Goal: Task Accomplishment & Management: Complete application form

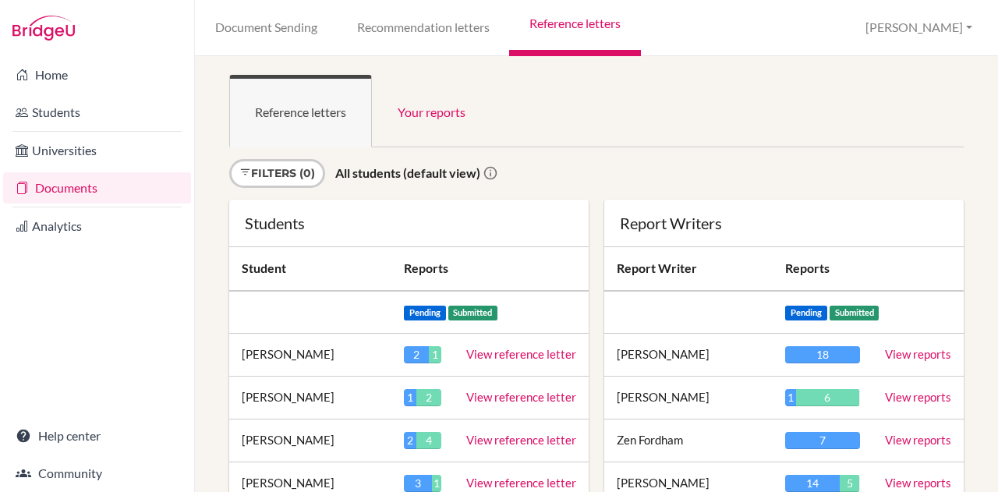
click at [412, 13] on link "Recommendation letters" at bounding box center [423, 28] width 172 height 56
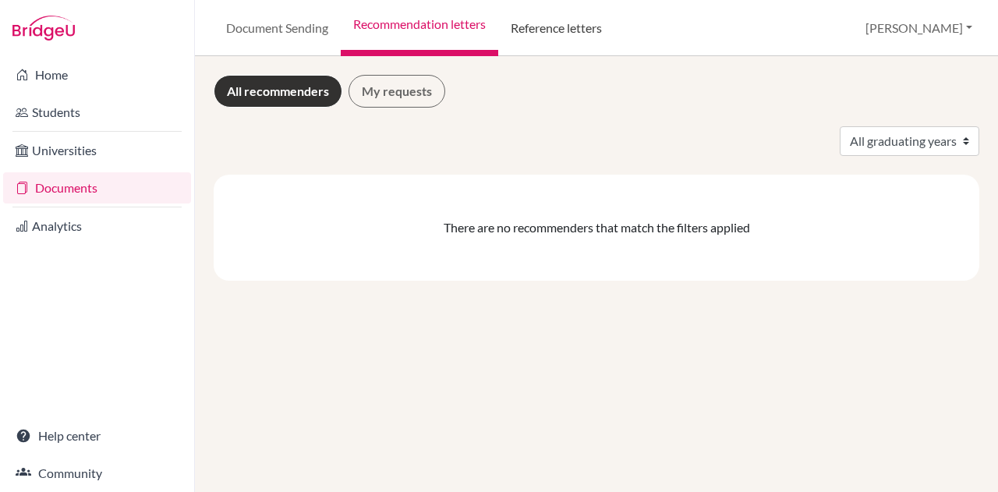
click at [555, 24] on link "Reference letters" at bounding box center [556, 28] width 116 height 56
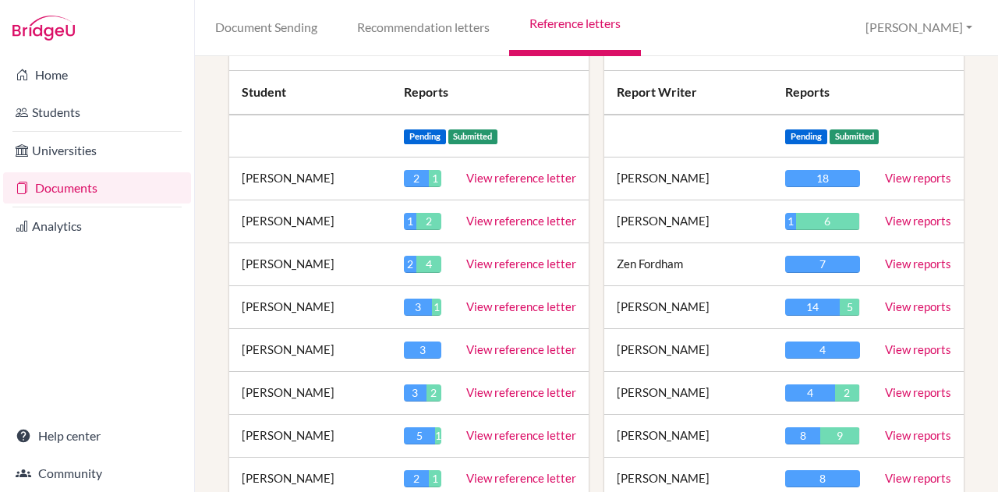
scroll to position [179, 0]
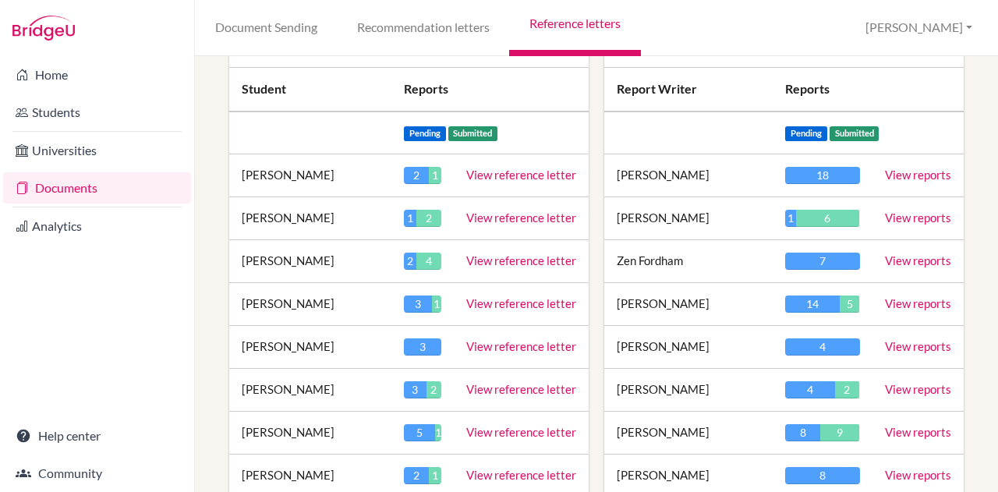
click at [899, 349] on link "View reports" at bounding box center [918, 346] width 66 height 14
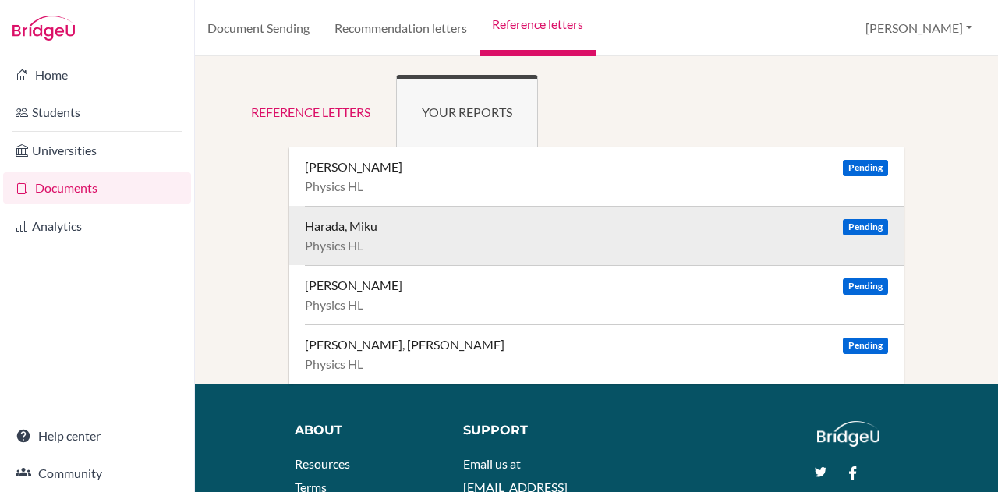
click at [368, 218] on div "Harada, Miku" at bounding box center [341, 226] width 73 height 16
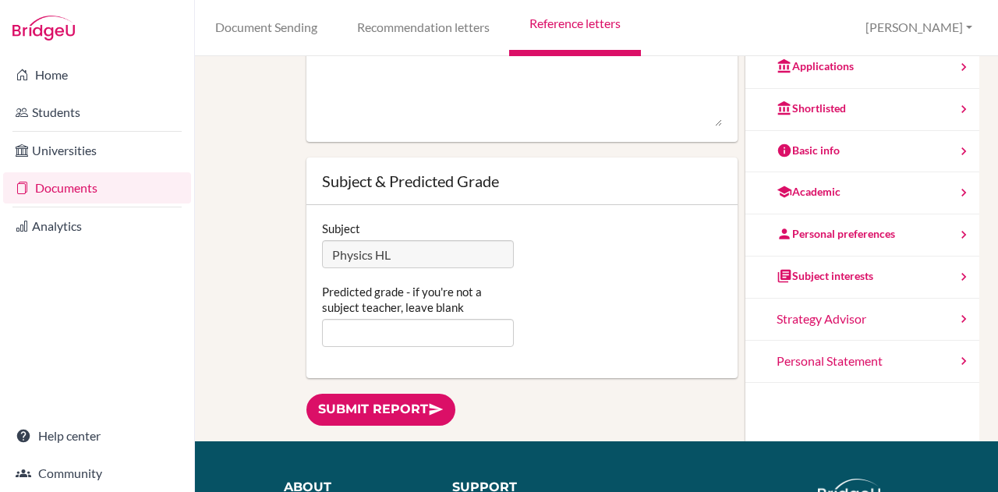
scroll to position [237, 0]
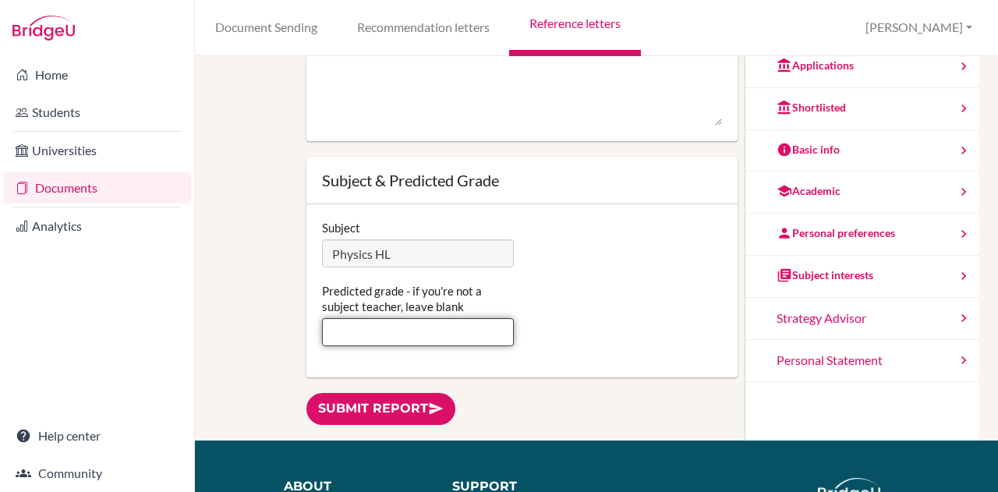
click at [391, 329] on input "Predicted grade - if you're not a subject teacher, leave blank" at bounding box center [418, 332] width 193 height 28
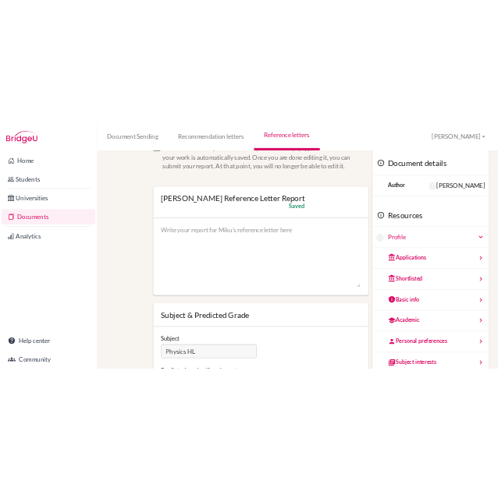
scroll to position [0, 0]
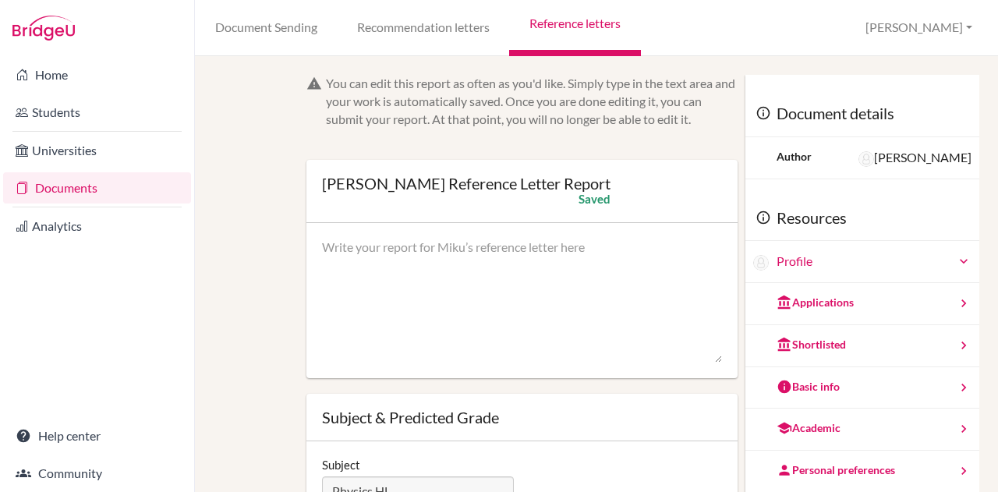
type input "7"
click at [391, 329] on textarea at bounding box center [522, 301] width 401 height 125
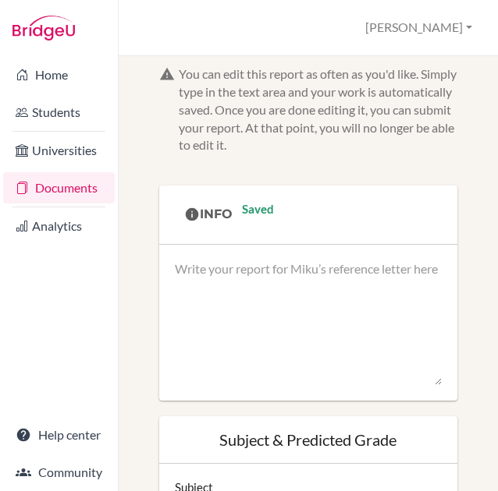
click at [185, 274] on textarea at bounding box center [308, 323] width 267 height 125
paste textarea "Demonstrates high-level ability in both Mathematics and Physics, with particula…"
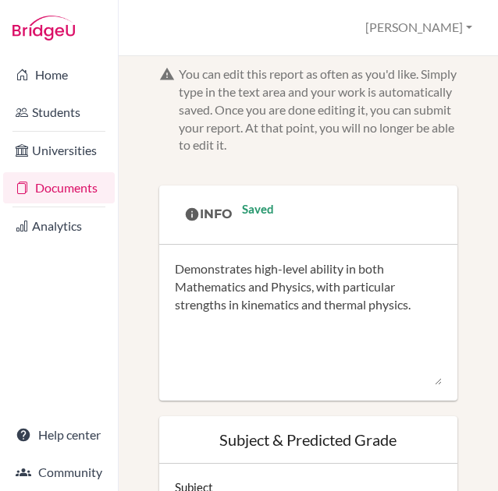
click at [219, 344] on textarea "Demonstrates high-level ability in both Mathematics and Physics, with particula…" at bounding box center [308, 323] width 267 height 125
paste textarea "Demonstrates high-level ability in both Mathematics and Physics, with particula…"
click at [265, 327] on textarea "Demonstrates high-level ability in both Mathematics and Physics, with particula…" at bounding box center [308, 323] width 267 height 125
paste textarea "• Consistently achieves strong results across assessments (84%, 70%, 100%, 92%,…"
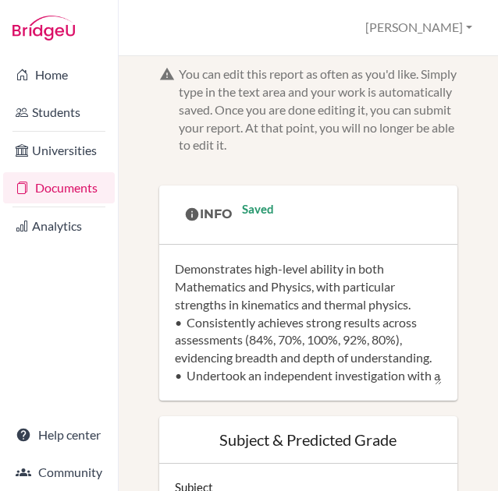
click at [183, 327] on textarea "Demonstrates high-level ability in both Mathematics and Physics, with particula…" at bounding box center [308, 323] width 267 height 125
paste textarea "•"
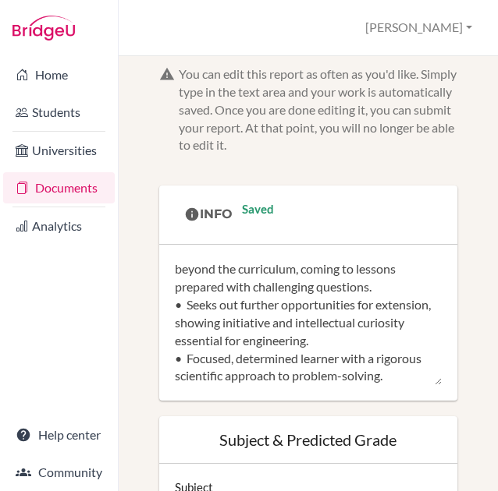
scroll to position [200, 0]
click at [329, 306] on textarea "• Demonstrates high-level ability in both Mathematics and Physics, with particu…" at bounding box center [308, 323] width 267 height 125
drag, startPoint x: 382, startPoint y: 319, endPoint x: 166, endPoint y: 286, distance: 218.5
click at [166, 286] on div "• Demonstrates high-level ability in both Mathematics and Physics, with particu…" at bounding box center [308, 323] width 298 height 156
paste textarea "Dedicated and hardworking, completing significant amounts of additional work be…"
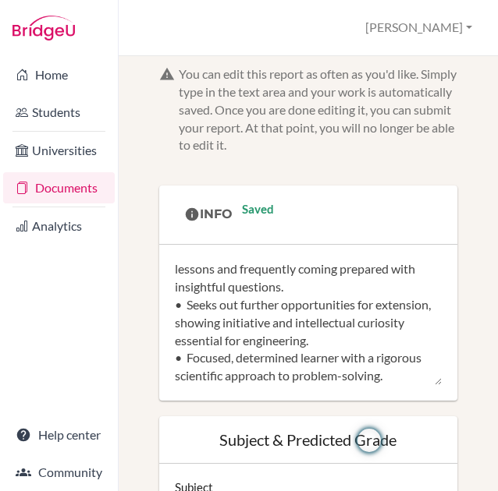
scroll to position [285, 0]
click at [221, 377] on textarea "• Demonstrates high-level ability in both Mathematics and Physics, with particu…" at bounding box center [308, 323] width 267 height 125
paste textarea "Reliable and supportive peer, regularly assisting classmates and contributing p…"
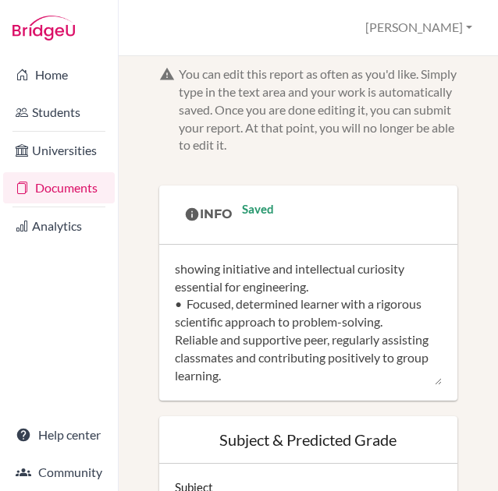
scroll to position [319, 0]
click at [187, 289] on textarea "• Demonstrates high-level ability in both Mathematics and Physics, with particu…" at bounding box center [308, 323] width 267 height 125
paste textarea "•"
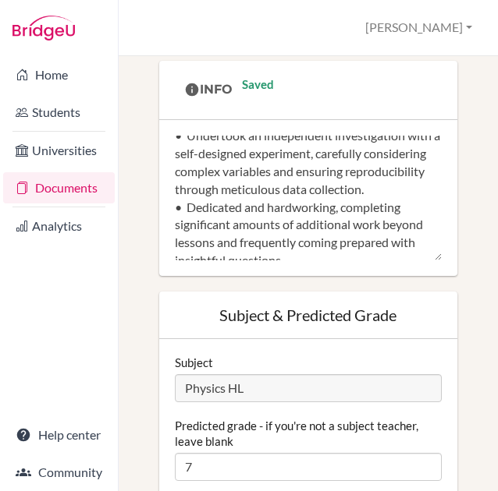
scroll to position [115, 0]
click at [293, 223] on textarea "• Demonstrates high-level ability in both Mathematics and Physics, with particu…" at bounding box center [308, 198] width 267 height 125
click at [407, 152] on textarea "• Demonstrates high-level ability in both Mathematics and Physics, with particu…" at bounding box center [308, 198] width 267 height 125
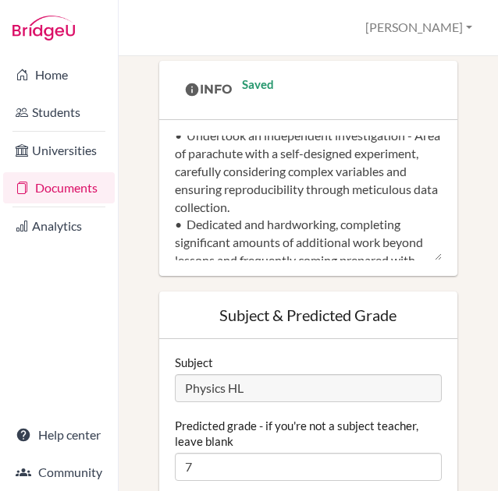
click at [406, 151] on textarea "• Demonstrates high-level ability in both Mathematics and Physics, with particu…" at bounding box center [308, 198] width 267 height 125
paste textarea "How does the surface area of an attached nylon parachute affect the range of a …"
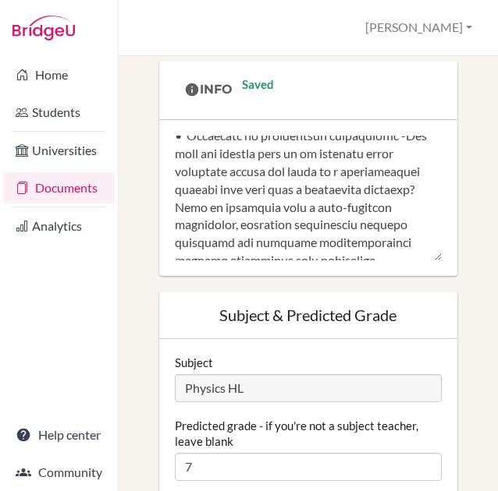
click at [406, 151] on textarea at bounding box center [308, 198] width 267 height 125
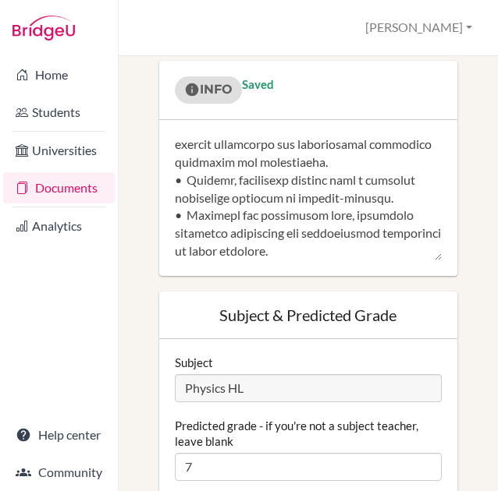
scroll to position [0, 0]
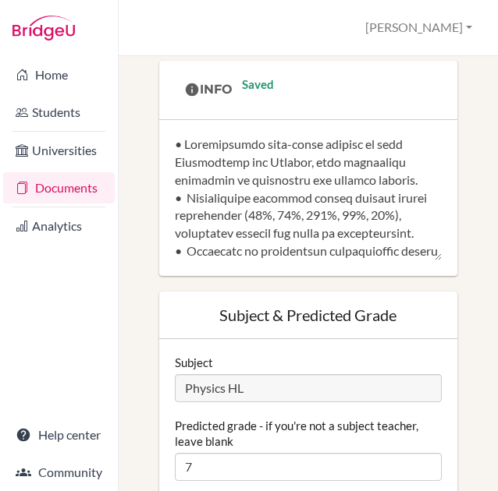
drag, startPoint x: 331, startPoint y: 254, endPoint x: 141, endPoint y: 139, distance: 221.9
click at [141, 139] on div "You can edit this report as often as you'd like. Simply type in the text area a…" at bounding box center [308, 250] width 345 height 619
paste textarea "(loremips dol sitametc ADIPI elitseddo, eiusmodtemp incididu utlabo etdoloremag…"
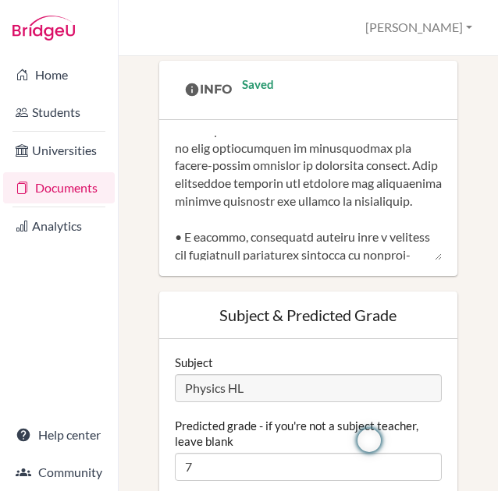
scroll to position [872, 0]
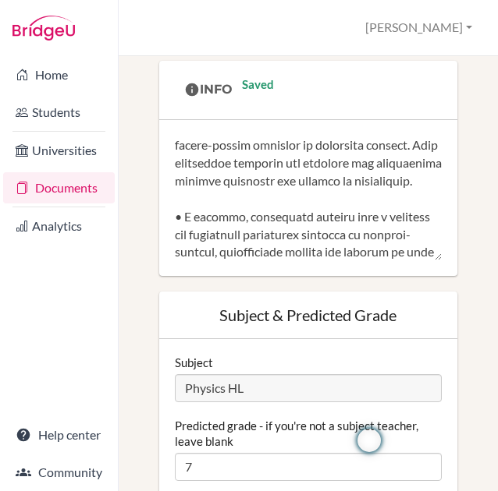
drag, startPoint x: 357, startPoint y: 197, endPoint x: 247, endPoint y: 166, distance: 114.3
click at [247, 166] on textarea at bounding box center [308, 198] width 267 height 125
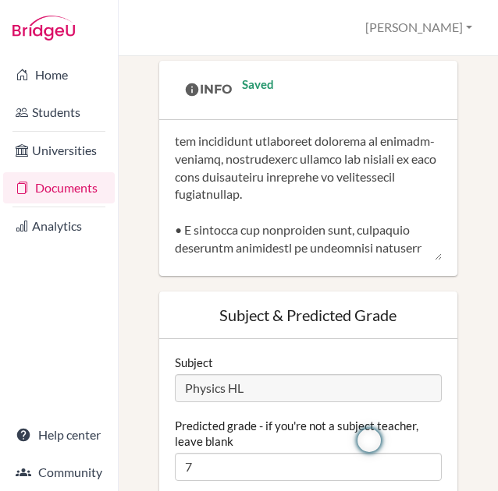
scroll to position [967, 0]
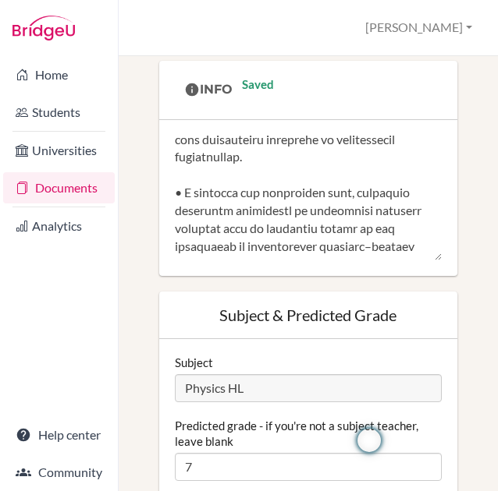
drag, startPoint x: 412, startPoint y: 218, endPoint x: 186, endPoint y: 146, distance: 237.3
click at [186, 146] on textarea at bounding box center [308, 198] width 267 height 125
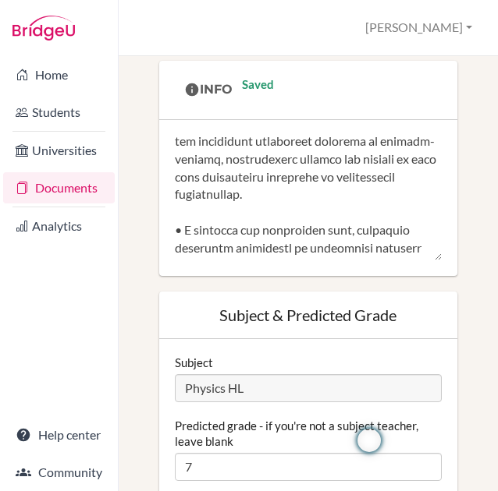
scroll to position [928, 0]
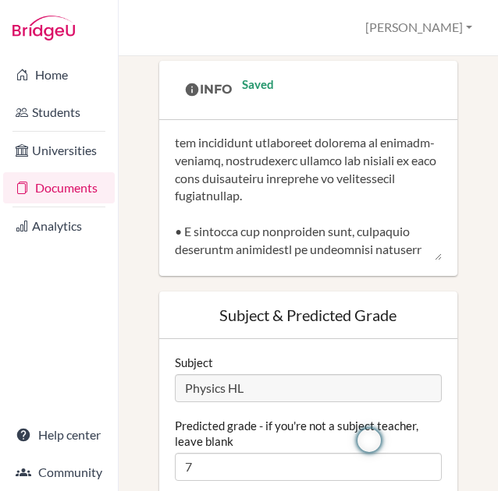
click at [268, 195] on textarea at bounding box center [308, 198] width 267 height 125
drag, startPoint x: 314, startPoint y: 230, endPoint x: 183, endPoint y: 152, distance: 152.5
click at [183, 152] on textarea at bounding box center [308, 198] width 267 height 125
click at [339, 232] on textarea at bounding box center [308, 198] width 267 height 125
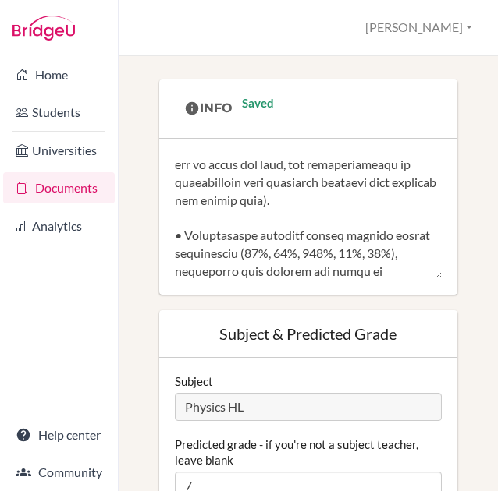
scroll to position [124, 0]
drag, startPoint x: 204, startPoint y: 197, endPoint x: 228, endPoint y: 179, distance: 30.1
click at [228, 179] on textarea at bounding box center [308, 216] width 267 height 125
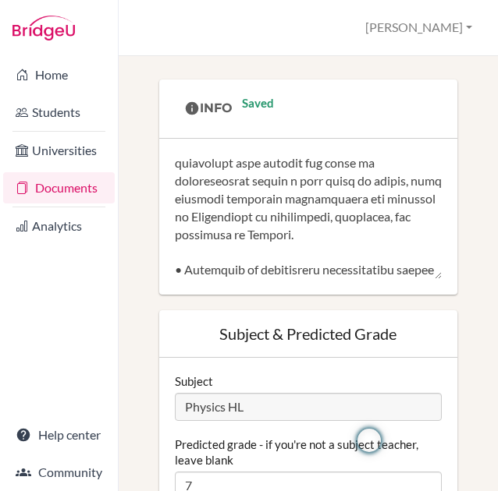
scroll to position [215, 0]
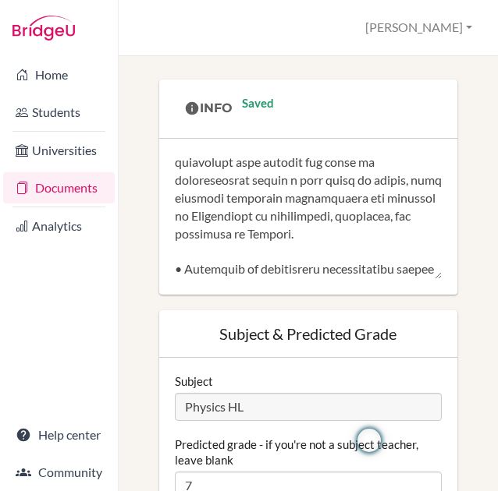
click at [378, 233] on textarea at bounding box center [308, 216] width 267 height 125
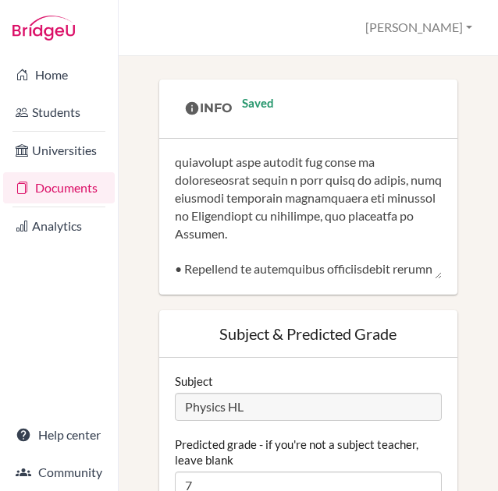
click at [226, 254] on textarea at bounding box center [308, 216] width 267 height 125
click at [221, 251] on textarea at bounding box center [308, 216] width 267 height 125
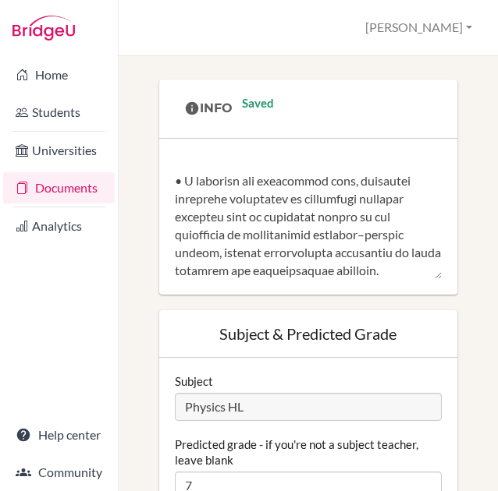
scroll to position [1030, 0]
drag, startPoint x: 256, startPoint y: 238, endPoint x: 324, endPoint y: 220, distance: 70.9
click at [324, 220] on textarea at bounding box center [308, 216] width 267 height 125
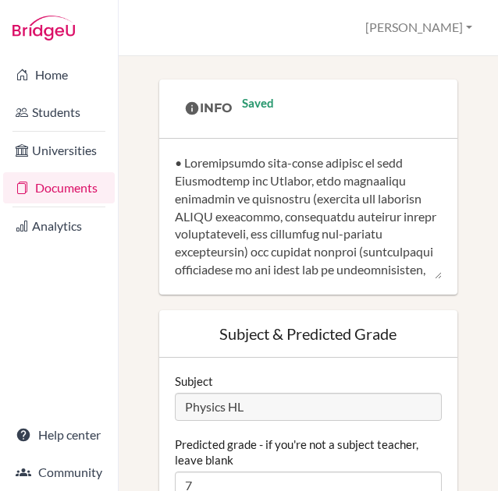
scroll to position [0, 0]
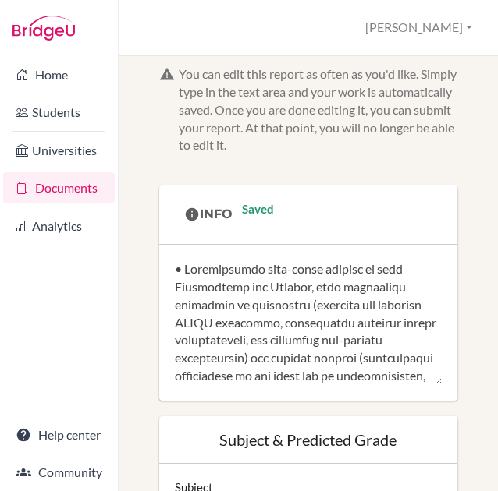
drag, startPoint x: 377, startPoint y: 274, endPoint x: 34, endPoint y: 35, distance: 418.1
click at [34, 35] on div "Home Students Universities Documents Analytics Help center Community Document S…" at bounding box center [249, 245] width 498 height 491
click at [349, 318] on textarea at bounding box center [308, 323] width 267 height 125
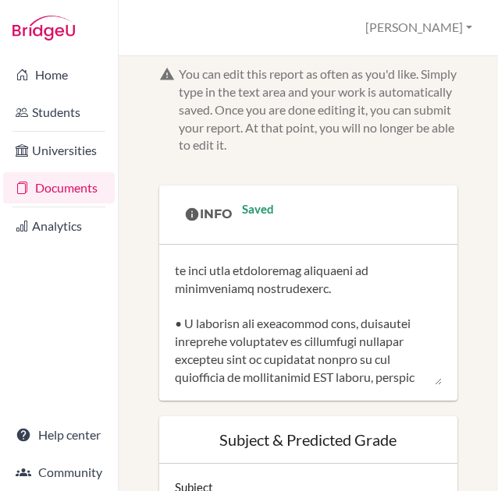
scroll to position [1014, 0]
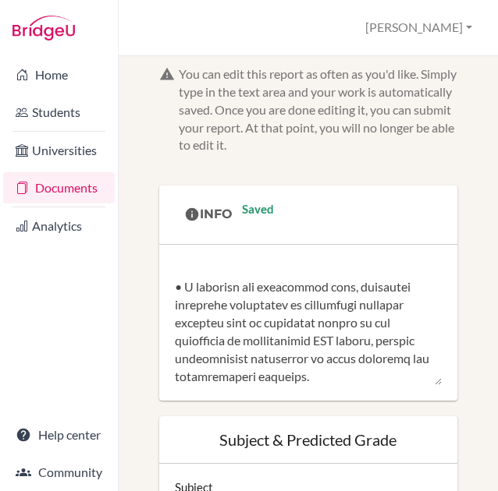
paste textarea "• Wrote a thorough, extensive yet clear Extended Essay which critically evaluat…"
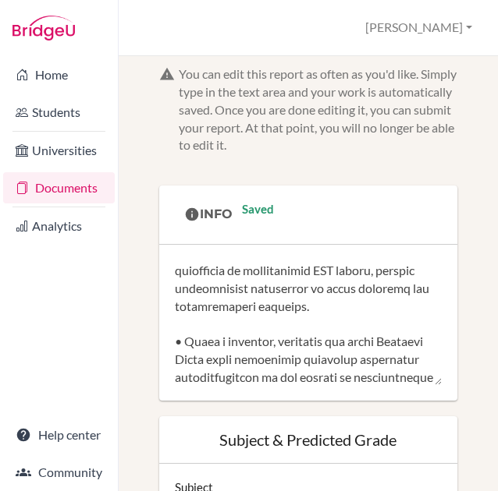
scroll to position [1282, 0]
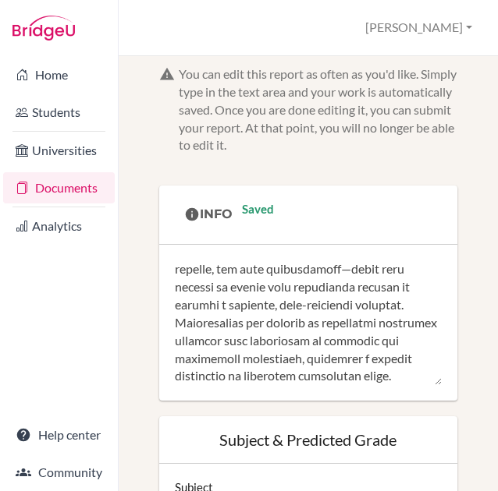
type textarea "• Loremipsumdo sita-conse adipisc el sedd Eiusmodtemp inc Utlabor, etdo magnaal…"
